Goal: Task Accomplishment & Management: Manage account settings

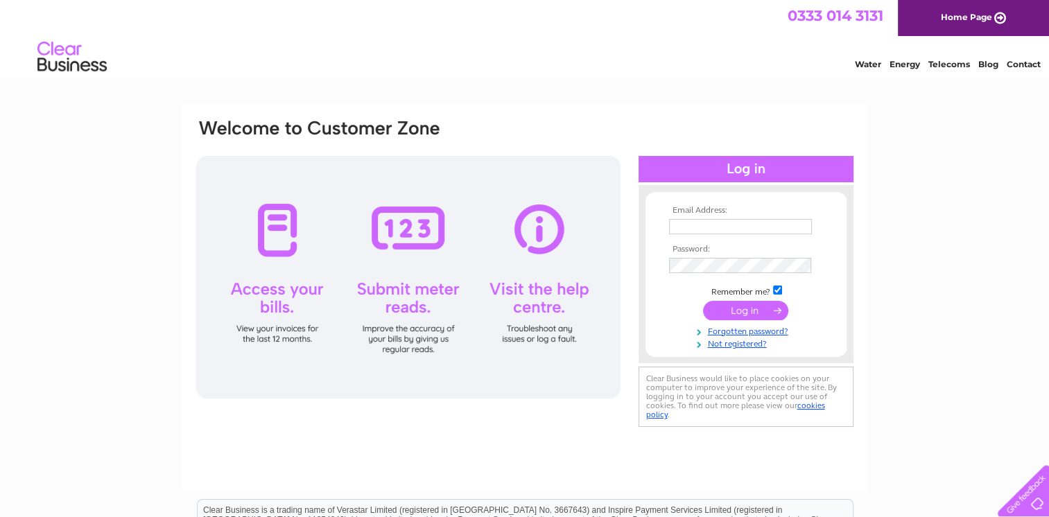
type input "[EMAIL_ADDRESS][DOMAIN_NAME]"
click at [747, 311] on input "submit" at bounding box center [745, 310] width 85 height 19
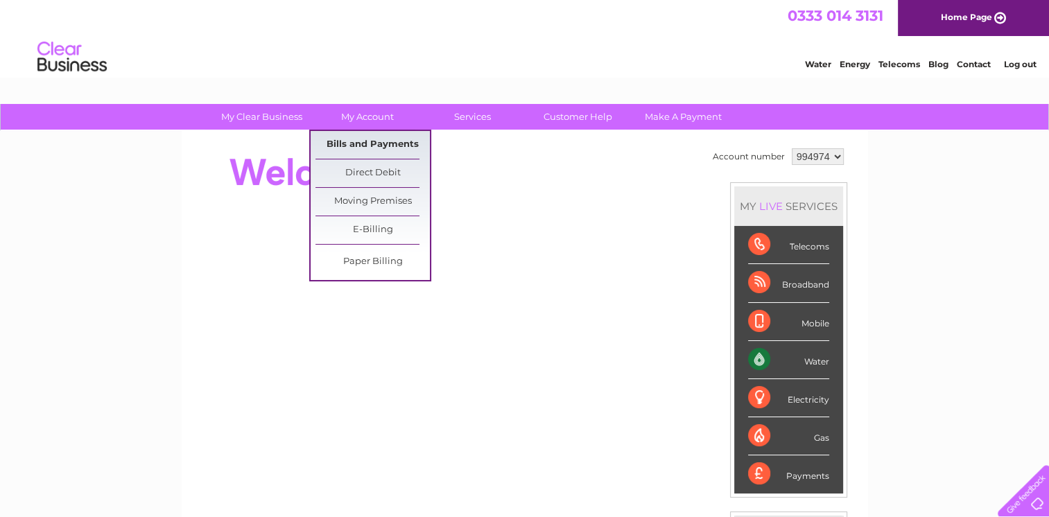
click at [365, 145] on link "Bills and Payments" at bounding box center [373, 145] width 114 height 28
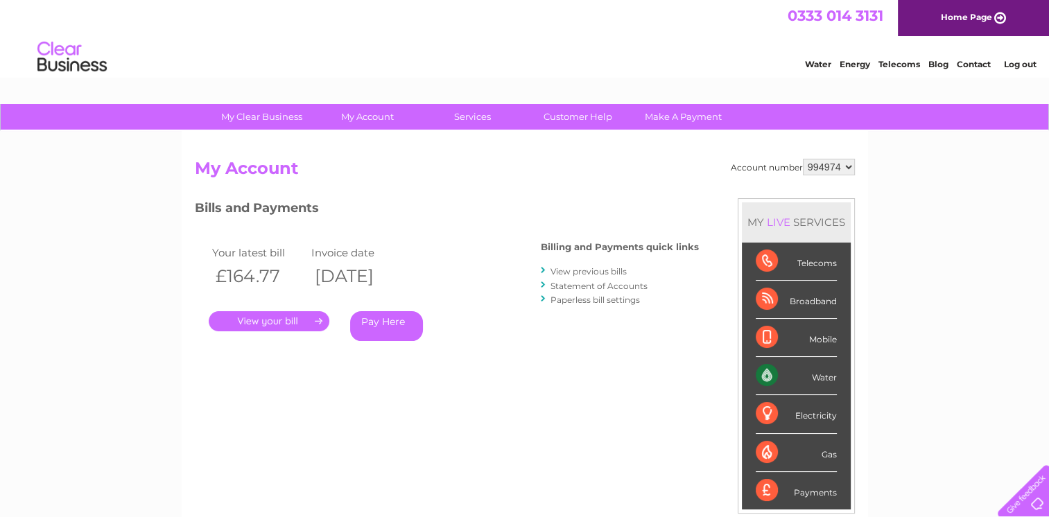
click at [272, 324] on link "." at bounding box center [269, 321] width 121 height 20
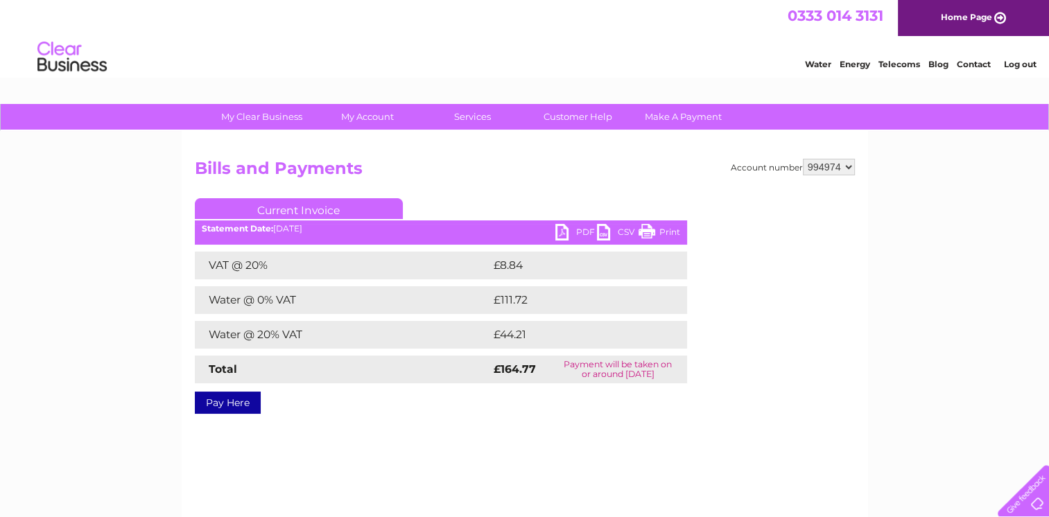
click at [569, 229] on link "PDF" at bounding box center [576, 234] width 42 height 20
click at [563, 232] on link "PDF" at bounding box center [576, 234] width 42 height 20
drag, startPoint x: 955, startPoint y: 0, endPoint x: 696, endPoint y: 53, distance: 264.1
click at [696, 53] on div "Water Energy Telecoms Blog Contact Log out" at bounding box center [524, 58] width 1049 height 45
click at [575, 232] on link "PDF" at bounding box center [576, 234] width 42 height 20
